Goal: Find specific page/section

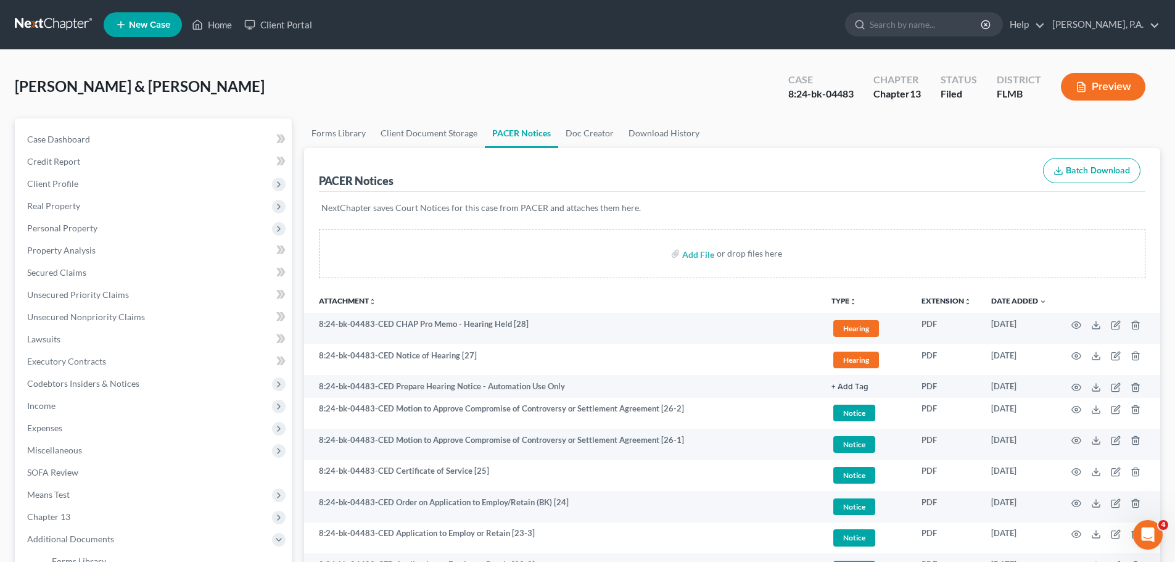
click at [44, 18] on link at bounding box center [54, 25] width 79 height 22
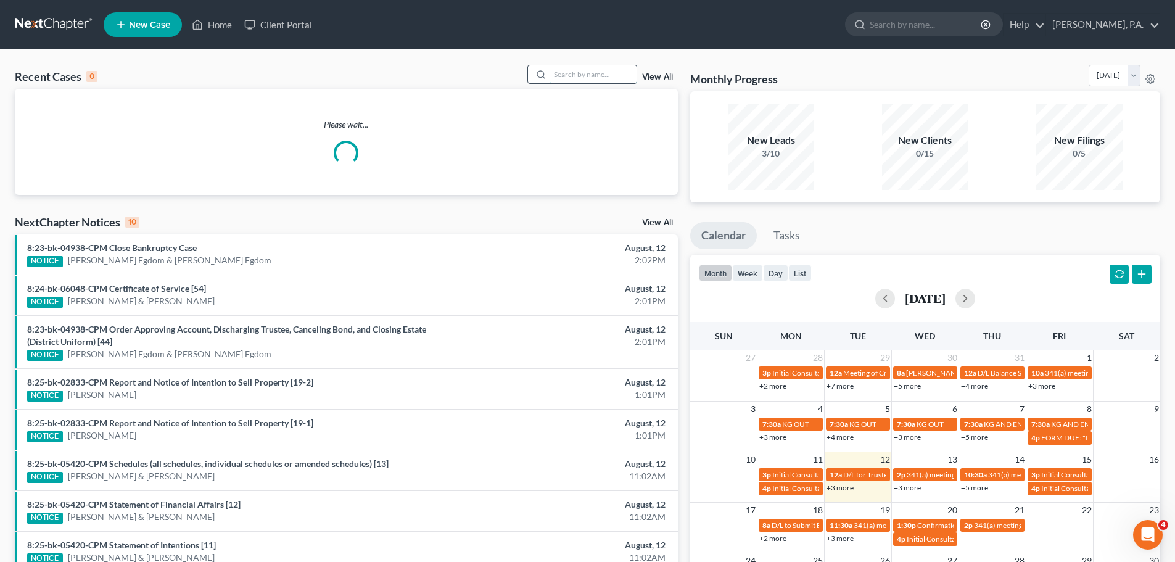
click at [587, 72] on input "search" at bounding box center [593, 74] width 86 height 18
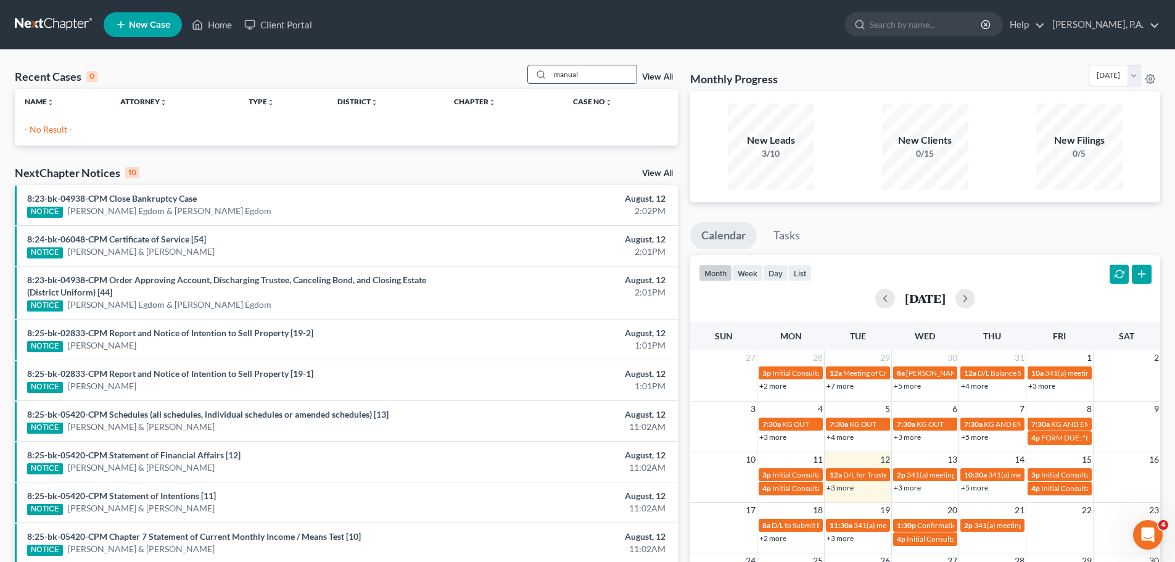
click at [587, 74] on input "manual" at bounding box center [593, 74] width 86 height 18
type input "m"
